Goal: Check status: Check status

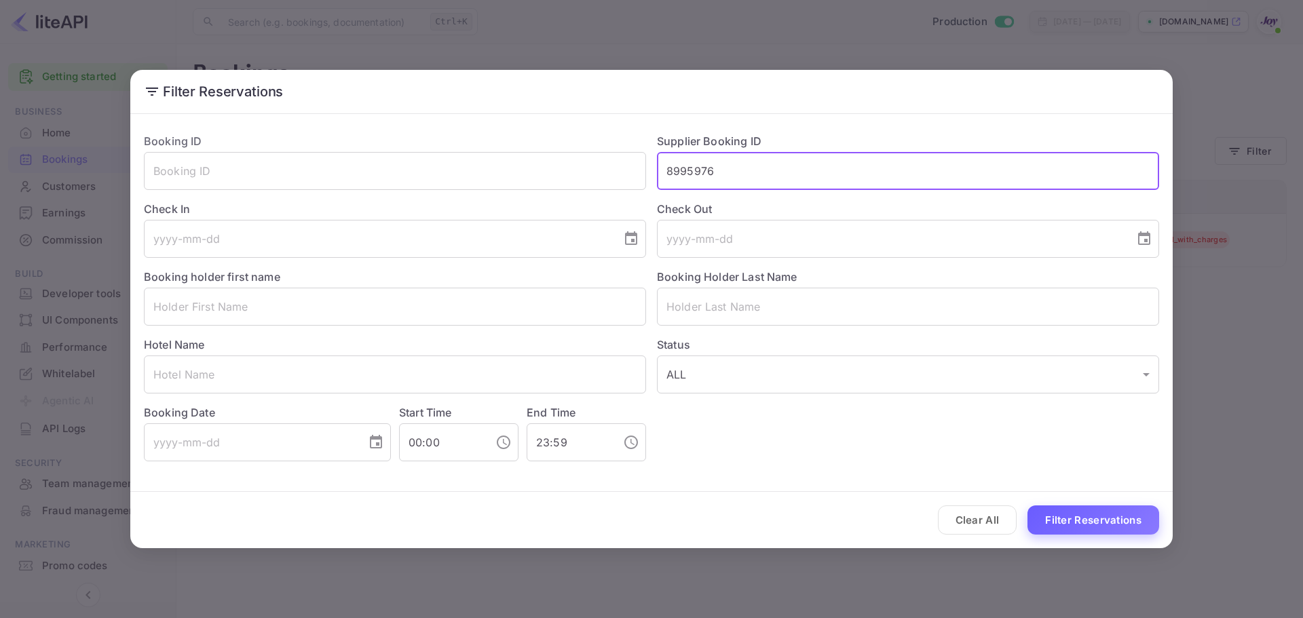
type input "8995976"
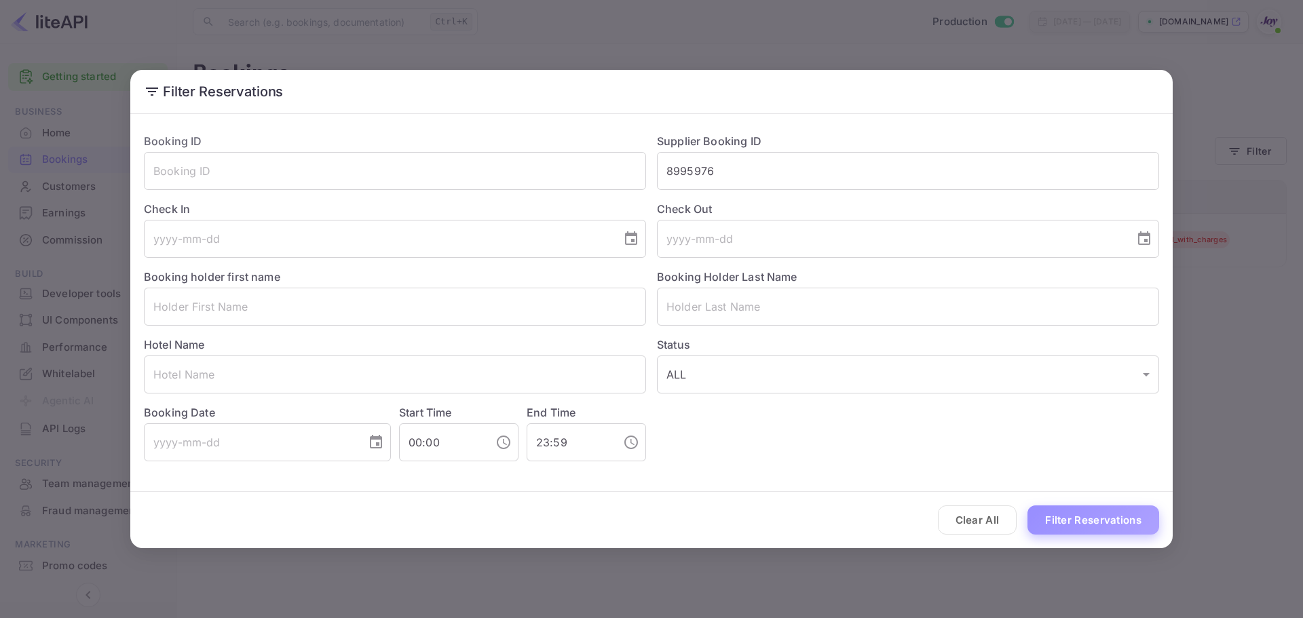
click at [1075, 525] on button "Filter Reservations" at bounding box center [1094, 520] width 132 height 29
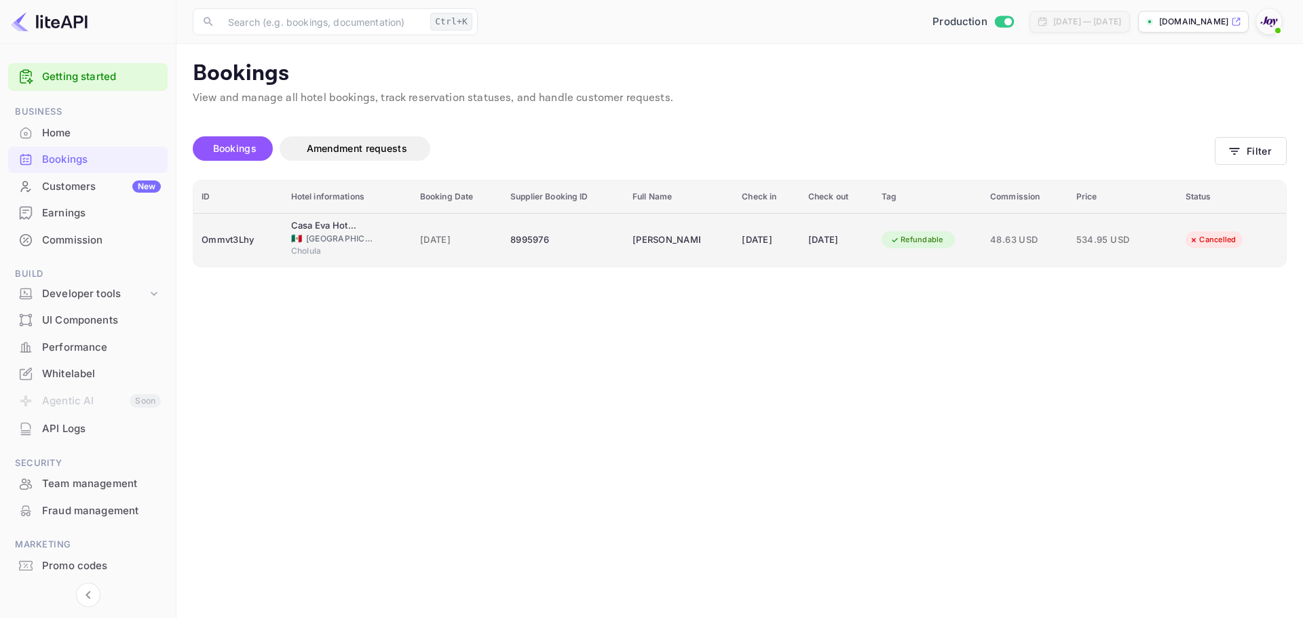
click at [373, 248] on div "Cholula" at bounding box center [347, 253] width 113 height 16
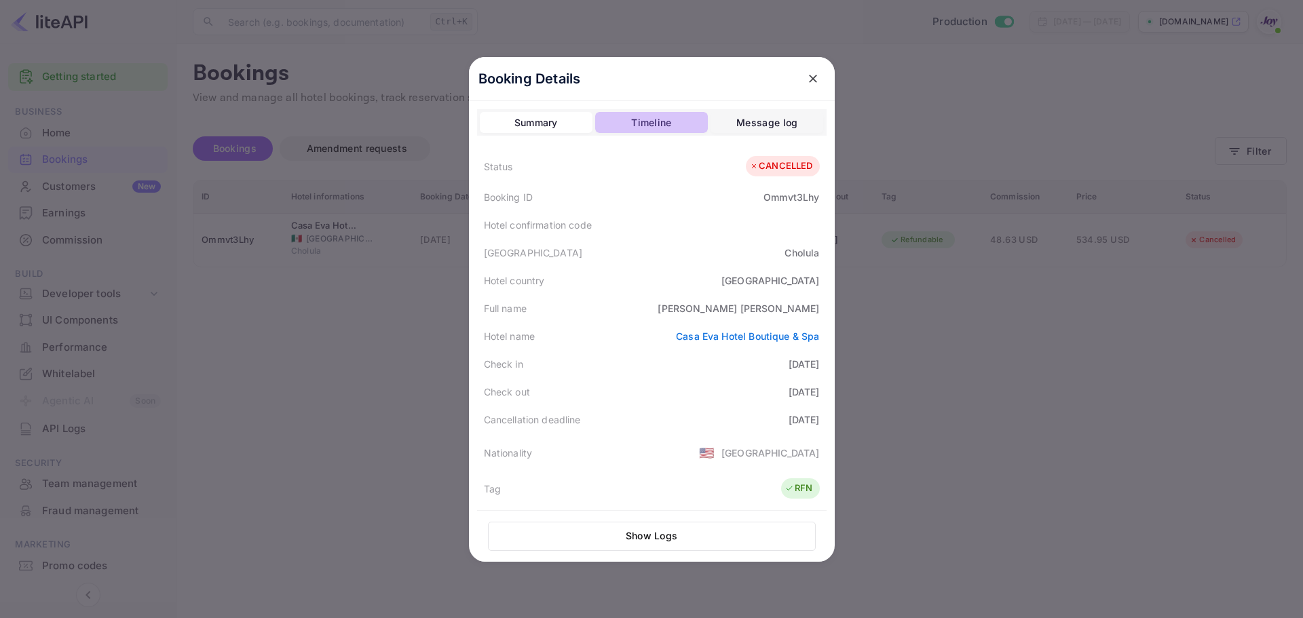
click at [662, 121] on div "Timeline" at bounding box center [651, 123] width 40 height 16
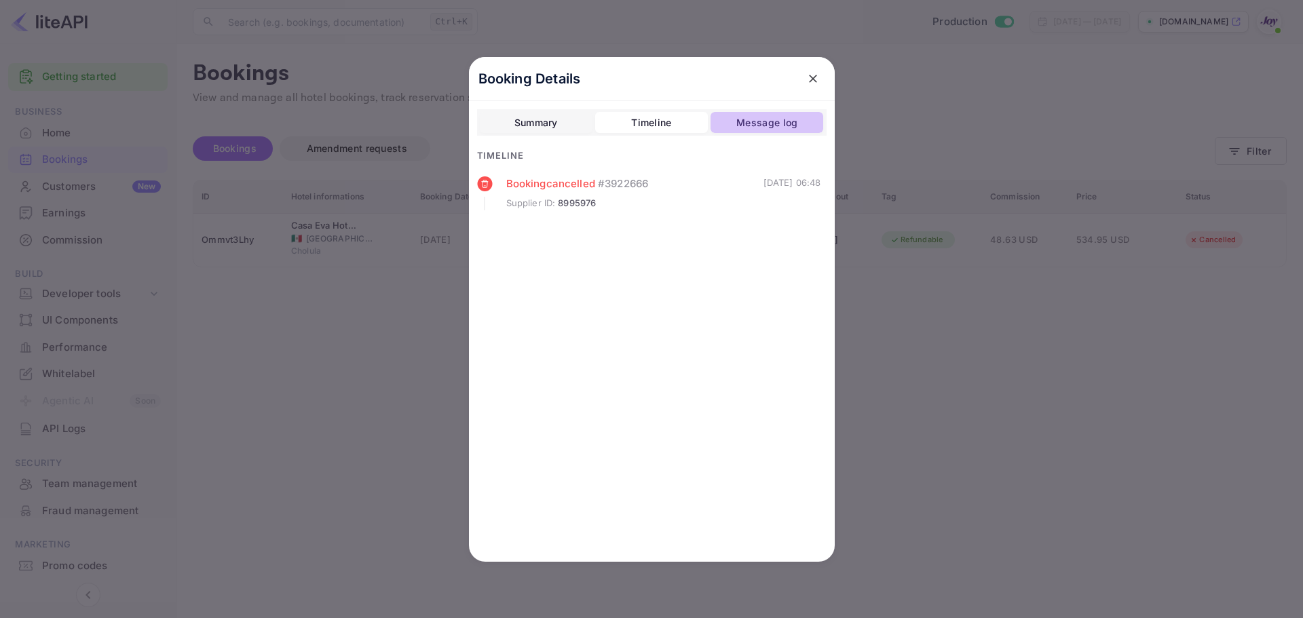
click at [771, 123] on div "Message log" at bounding box center [766, 123] width 61 height 16
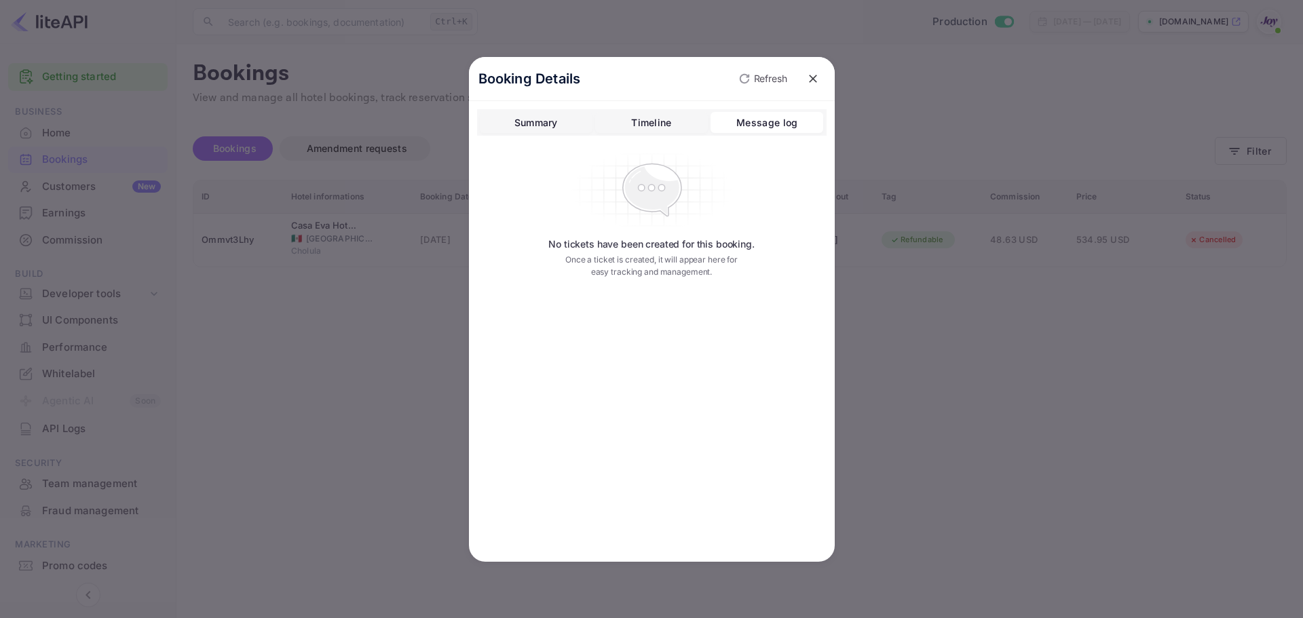
click at [622, 124] on button "Timeline" at bounding box center [651, 123] width 113 height 22
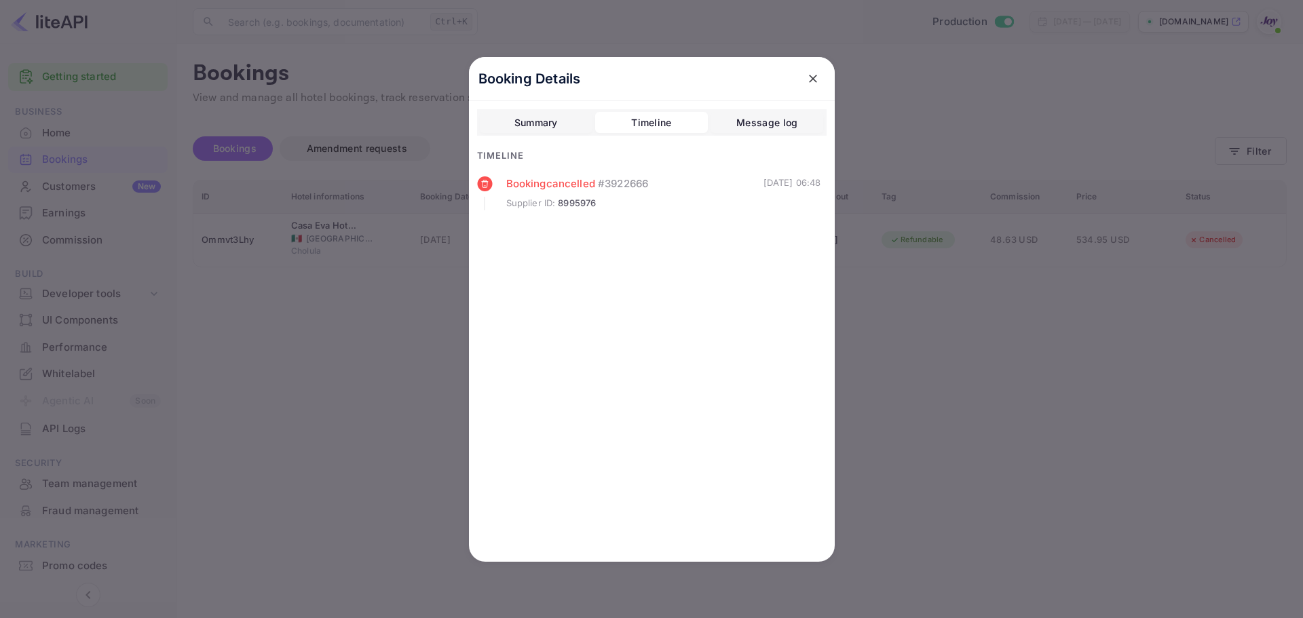
click at [565, 129] on button "Summary" at bounding box center [536, 123] width 113 height 22
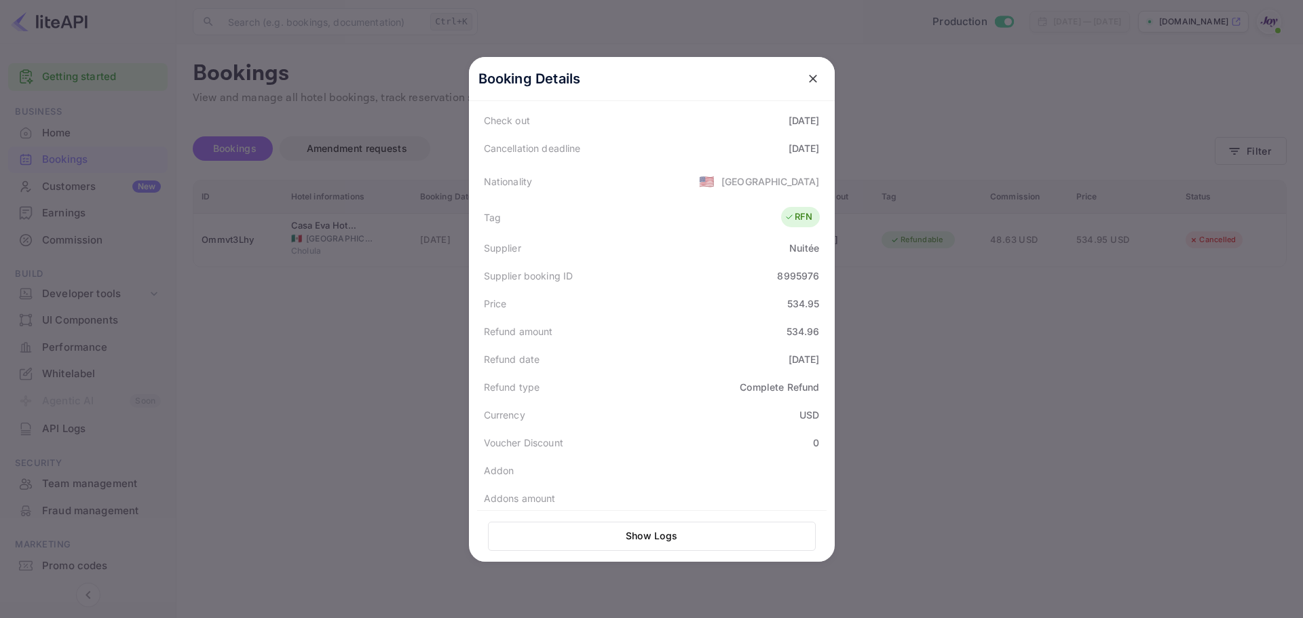
scroll to position [307, 0]
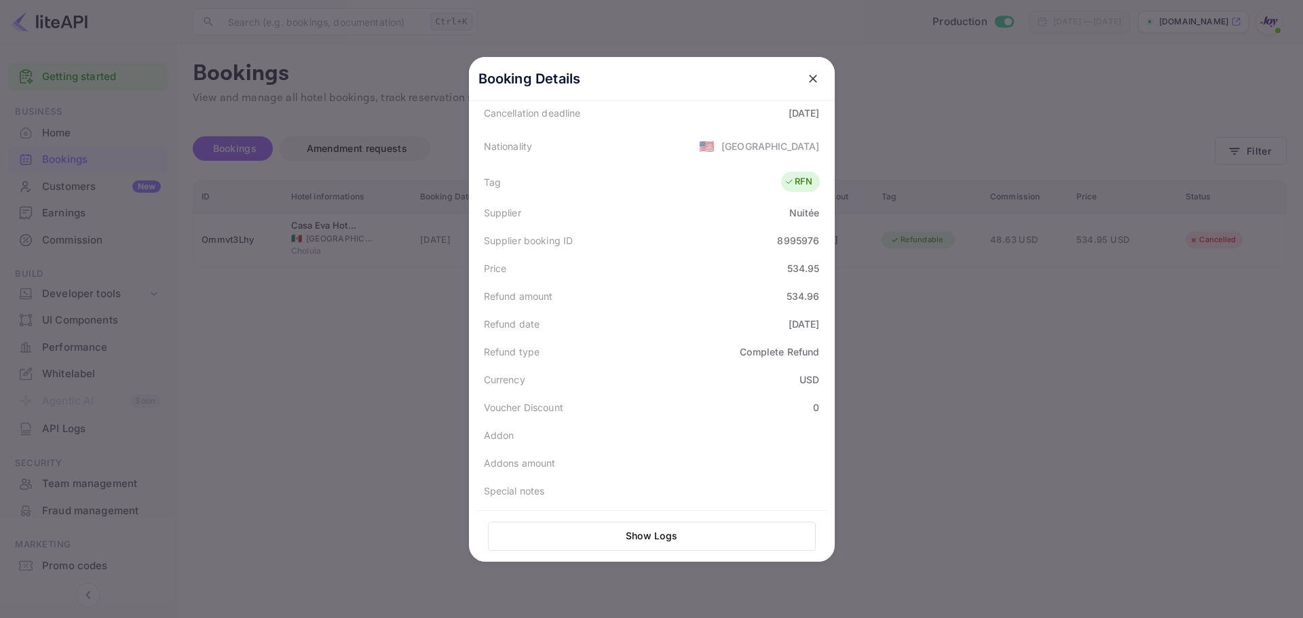
click at [343, 329] on div at bounding box center [651, 309] width 1303 height 618
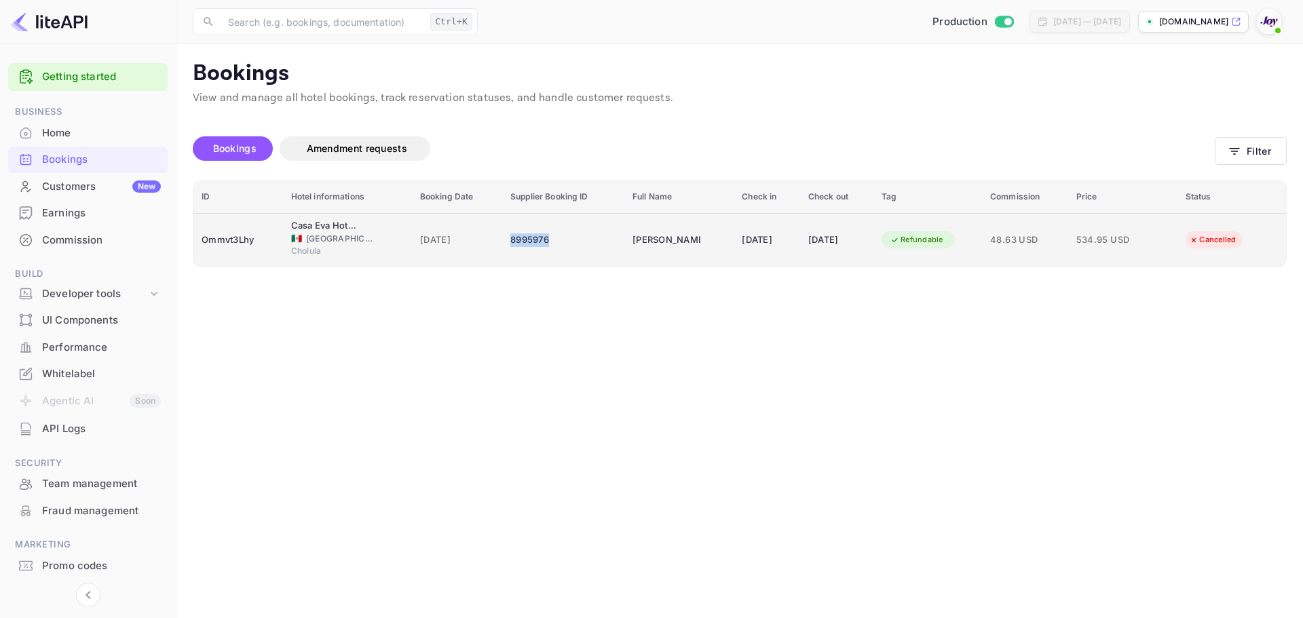
copy div "8995976"
drag, startPoint x: 553, startPoint y: 242, endPoint x: 498, endPoint y: 246, distance: 55.1
click at [502, 246] on td "8995976" at bounding box center [563, 240] width 122 height 54
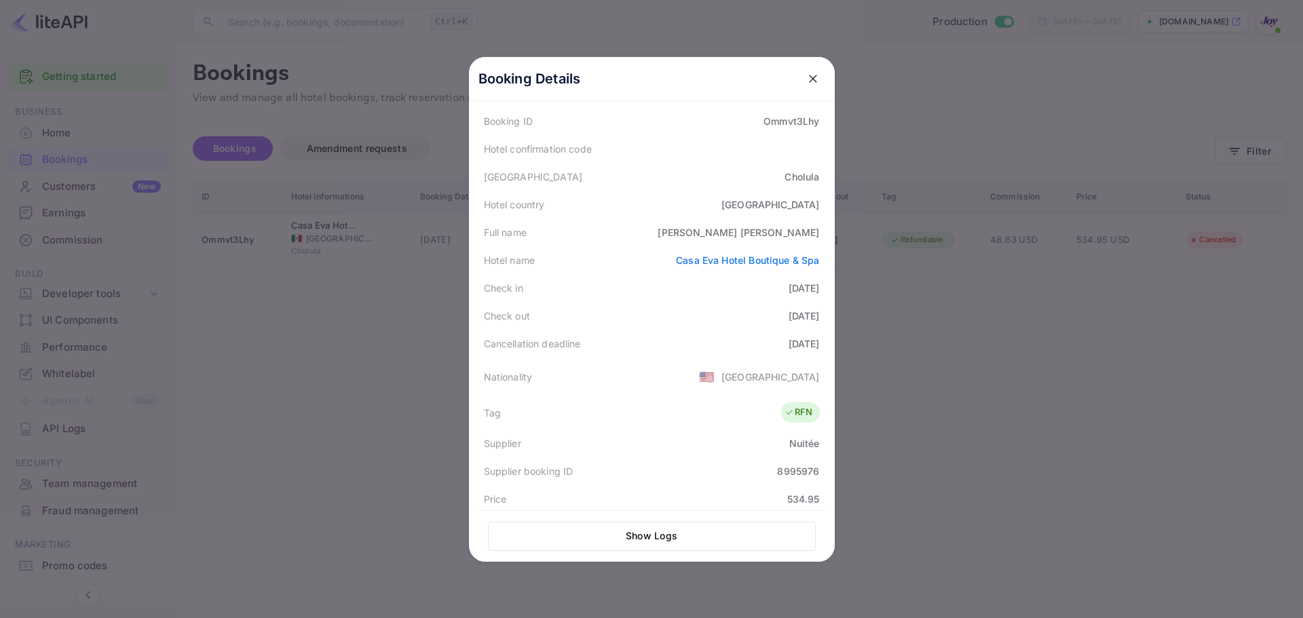
scroll to position [0, 0]
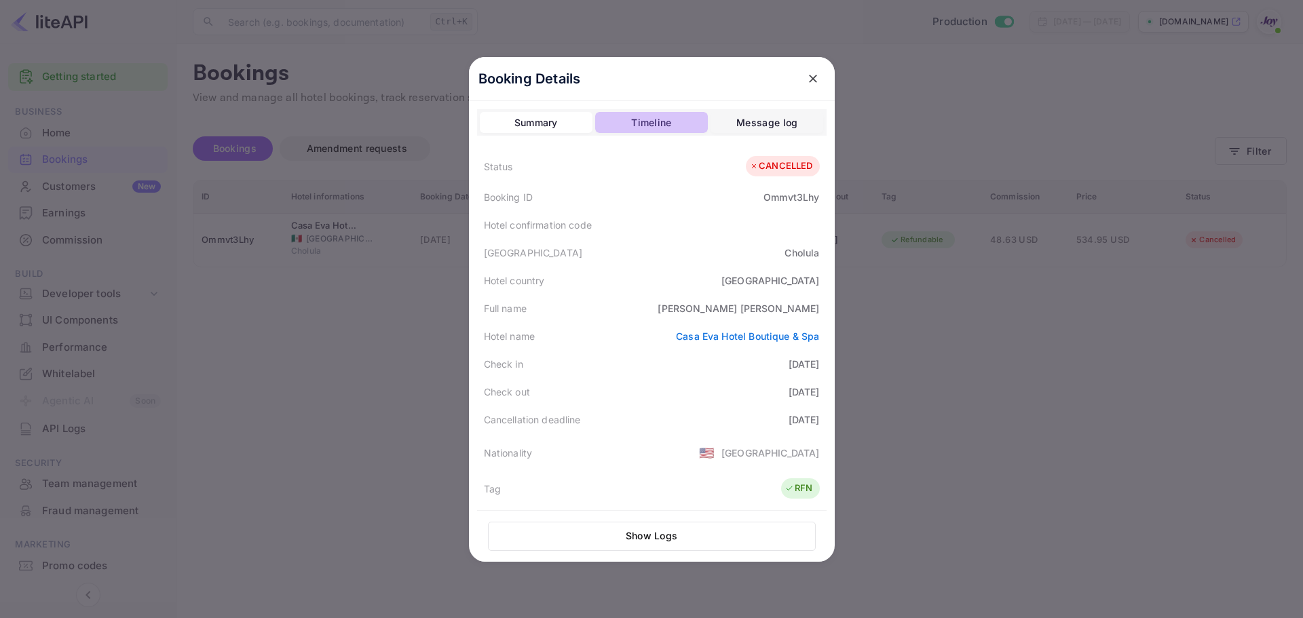
click at [642, 126] on div "Timeline" at bounding box center [651, 123] width 40 height 16
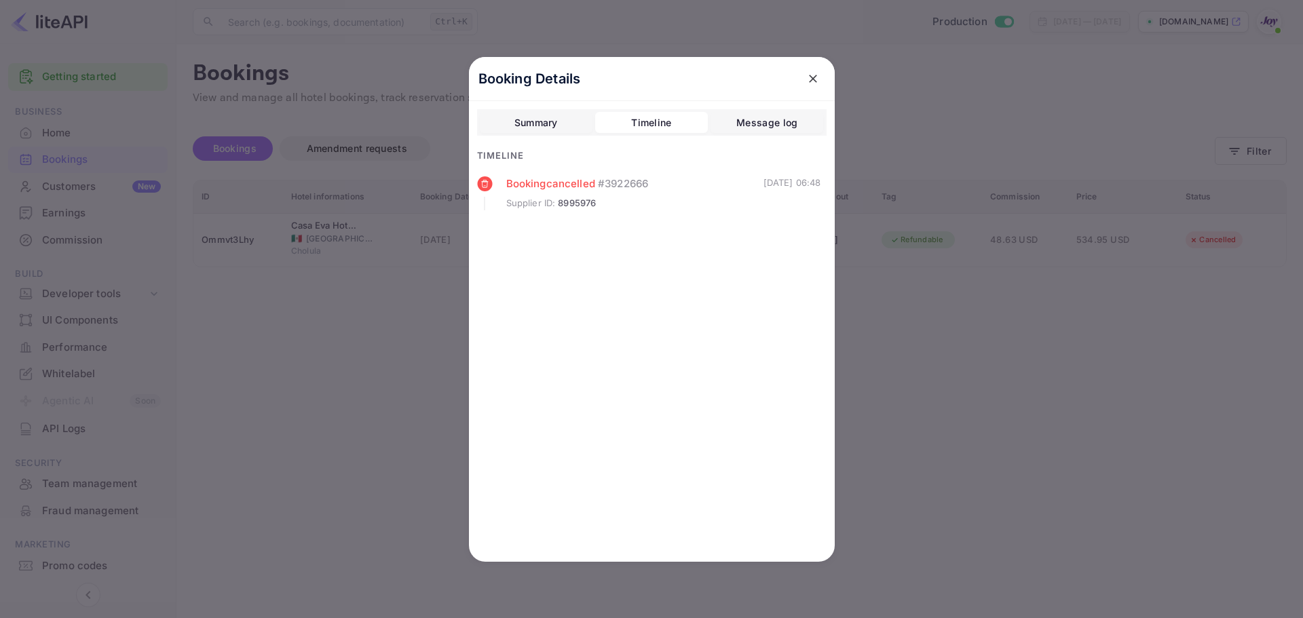
click at [550, 124] on div "Summary" at bounding box center [536, 123] width 43 height 16
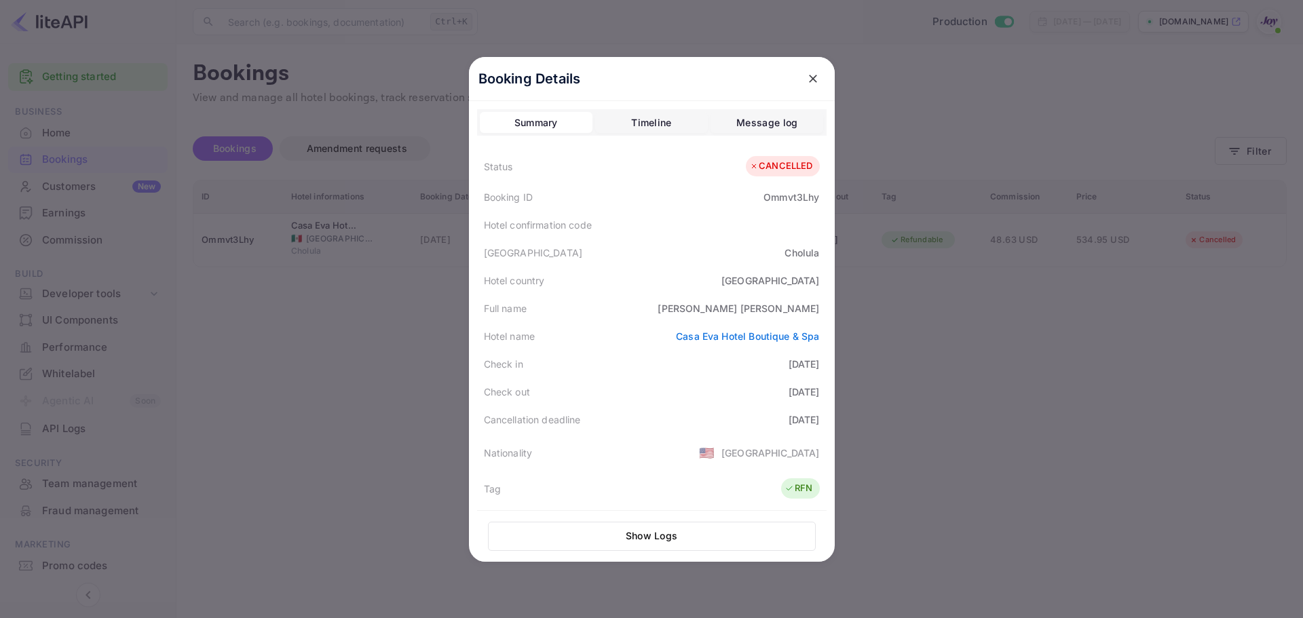
click at [652, 129] on div "Timeline" at bounding box center [651, 123] width 40 height 16
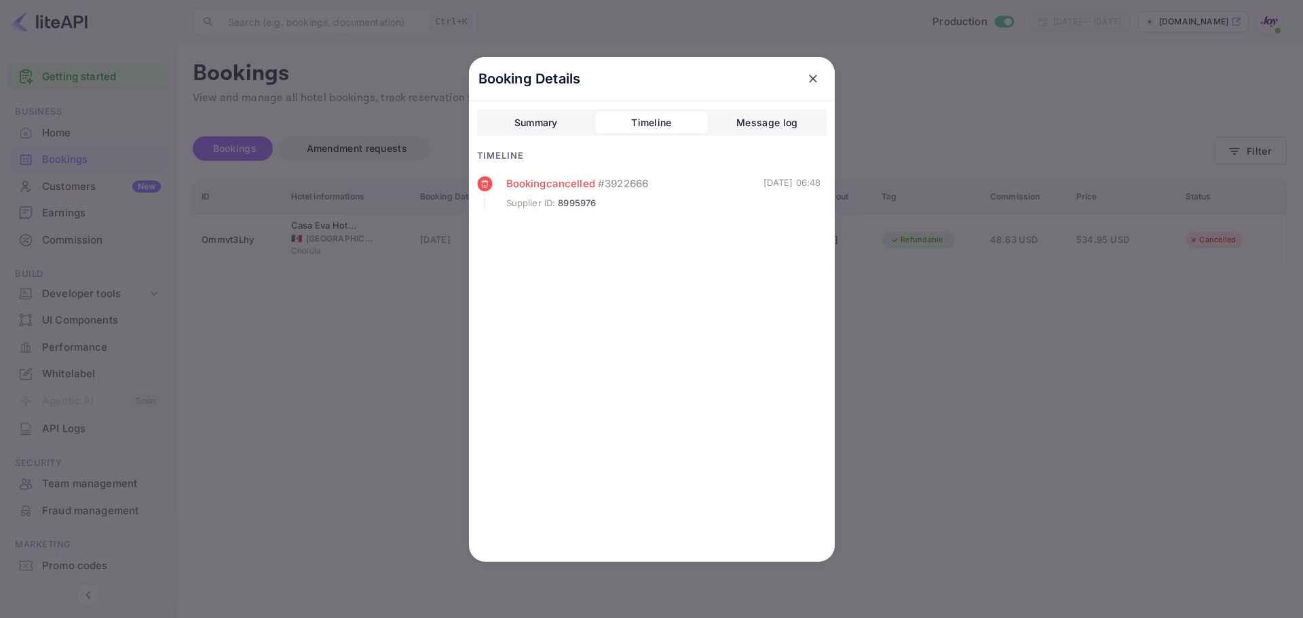
drag, startPoint x: 916, startPoint y: 324, endPoint x: 863, endPoint y: 219, distance: 116.9
click at [916, 314] on div at bounding box center [651, 309] width 1303 height 618
